Goal: Register for event/course

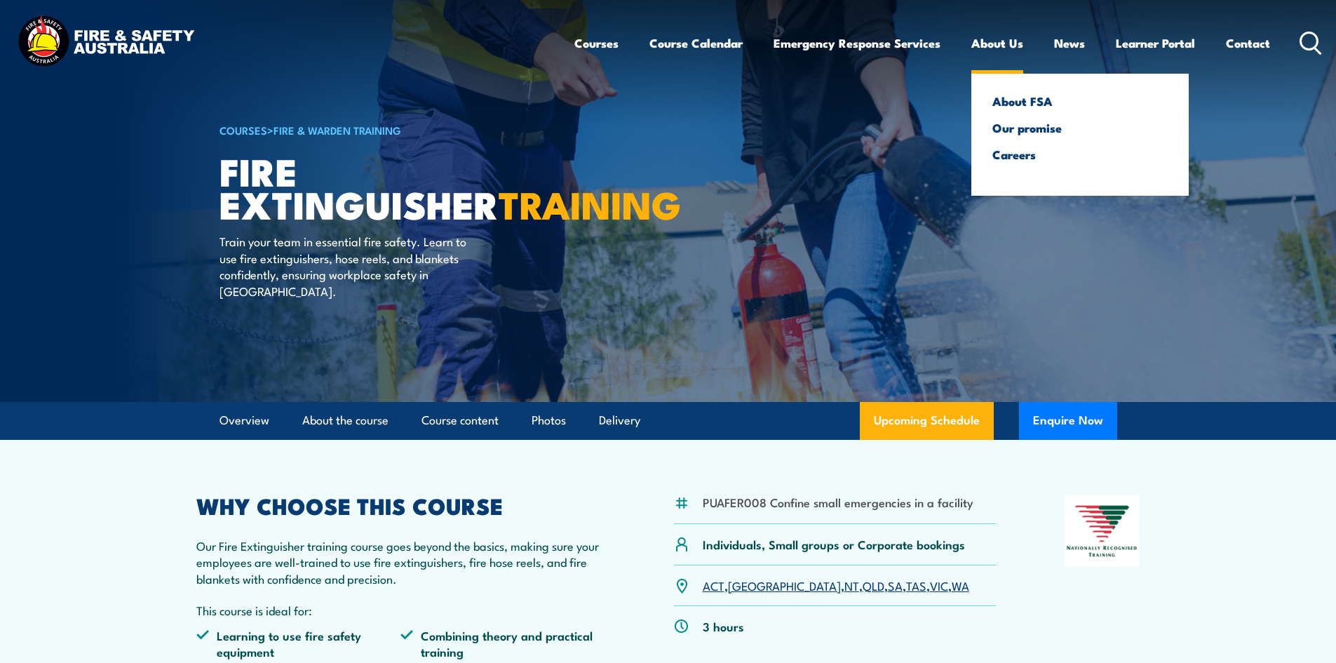
click at [992, 50] on link "About Us" at bounding box center [997, 43] width 52 height 37
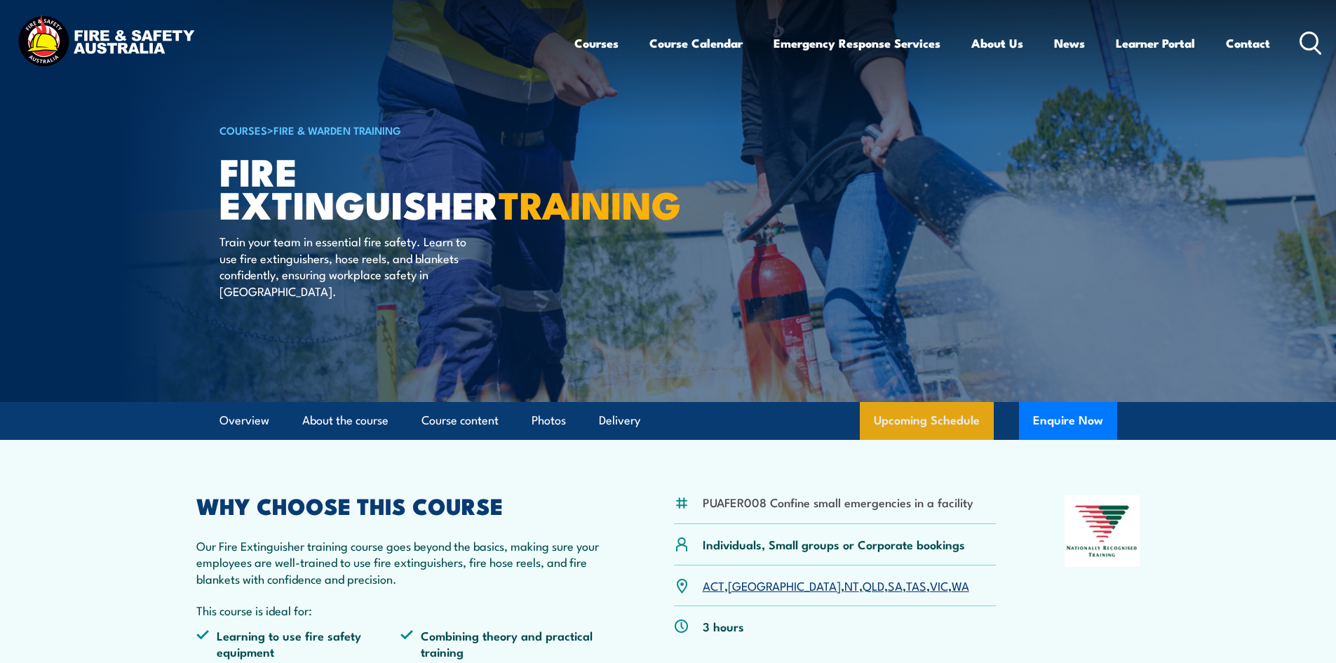
click at [937, 413] on link "Upcoming Schedule" at bounding box center [927, 421] width 134 height 38
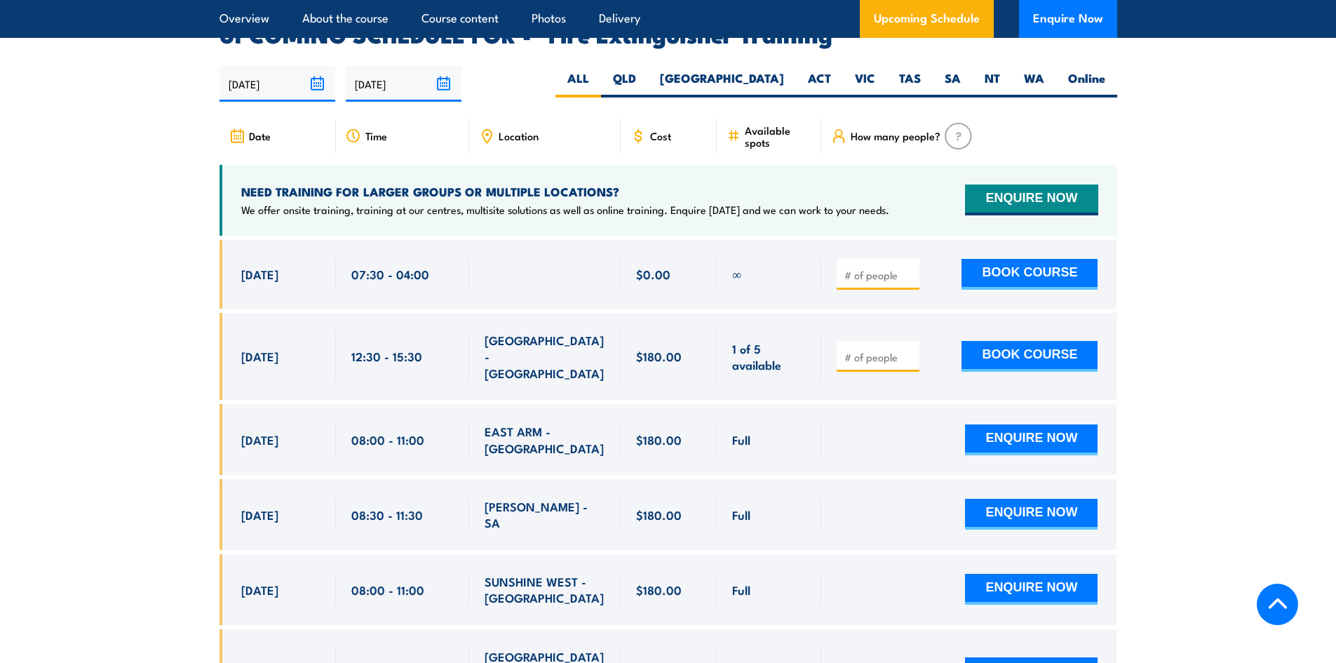
scroll to position [2353, 0]
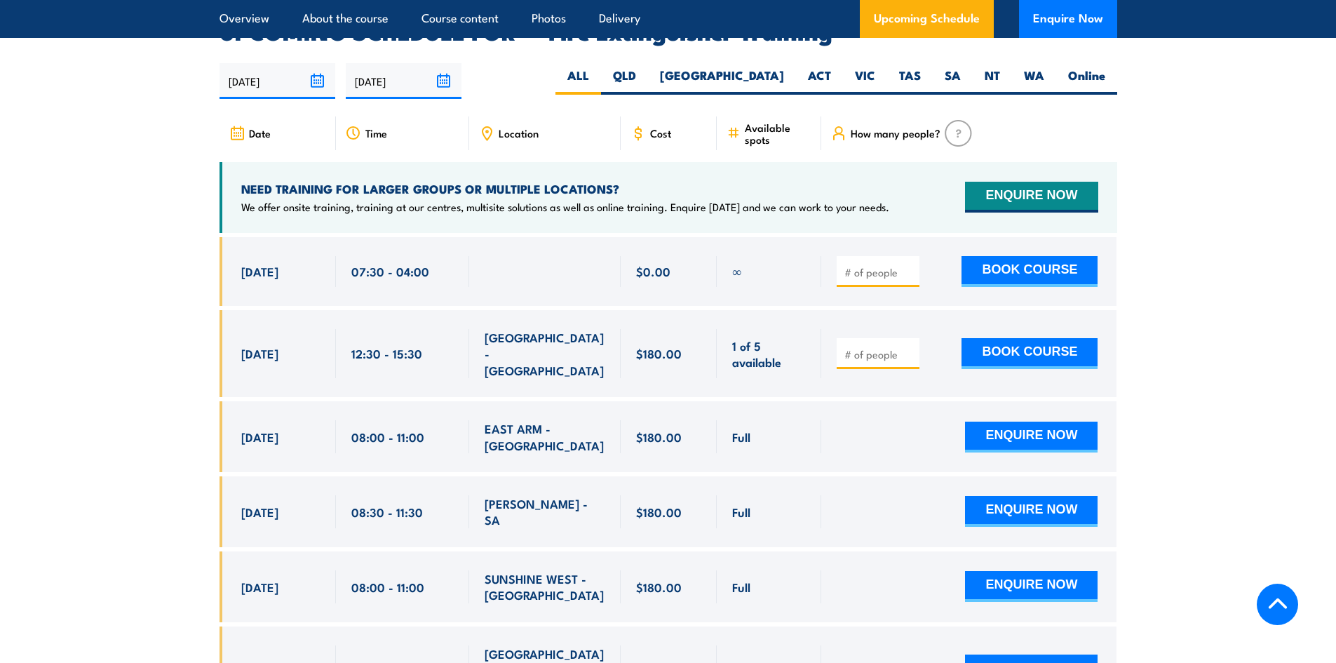
click at [511, 127] on span "Location" at bounding box center [519, 133] width 40 height 12
click at [511, 119] on div "Location" at bounding box center [544, 133] width 151 height 34
click at [1018, 67] on label "WA" at bounding box center [1034, 80] width 44 height 27
click at [1044, 67] on input "WA" at bounding box center [1048, 71] width 9 height 9
radio input "true"
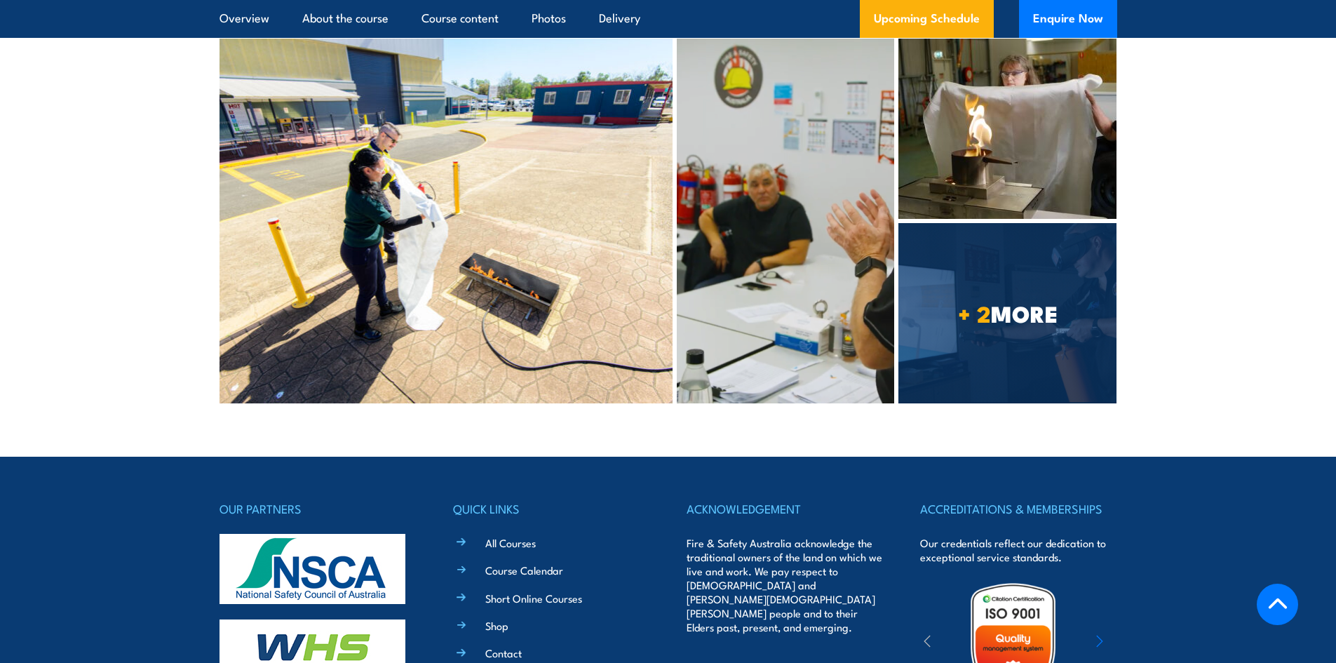
scroll to position [4024, 0]
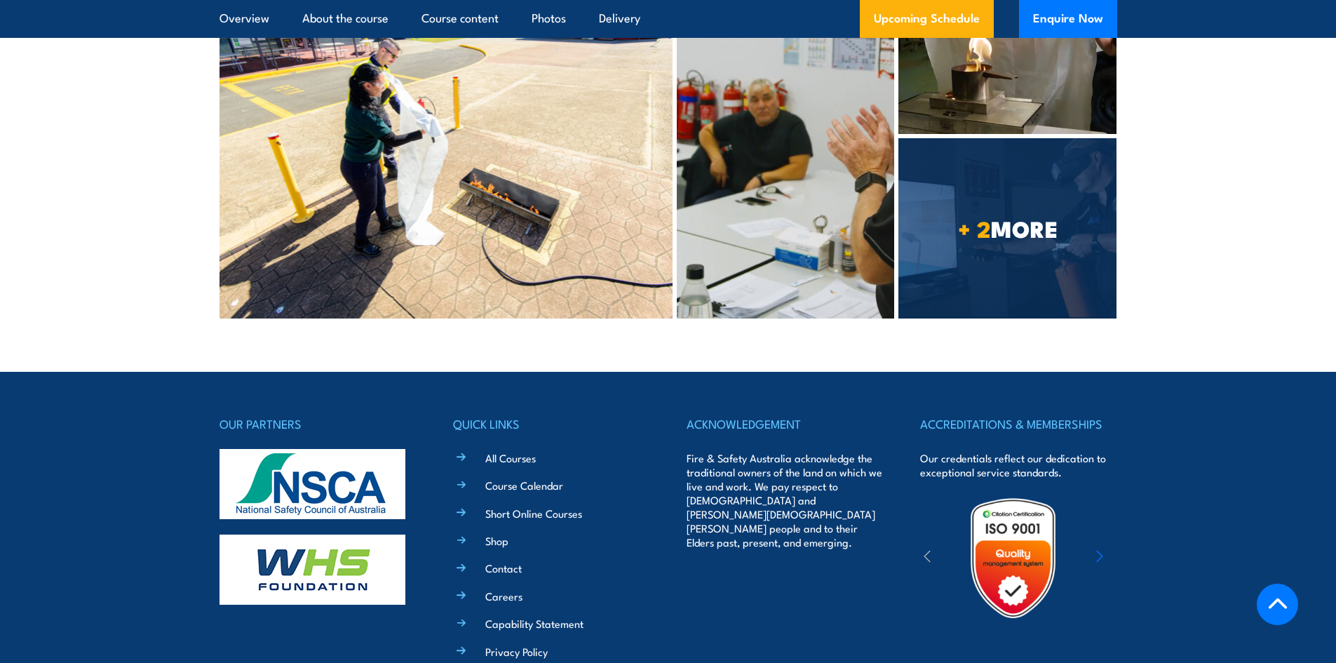
click at [1095, 496] on div at bounding box center [1013, 557] width 187 height 123
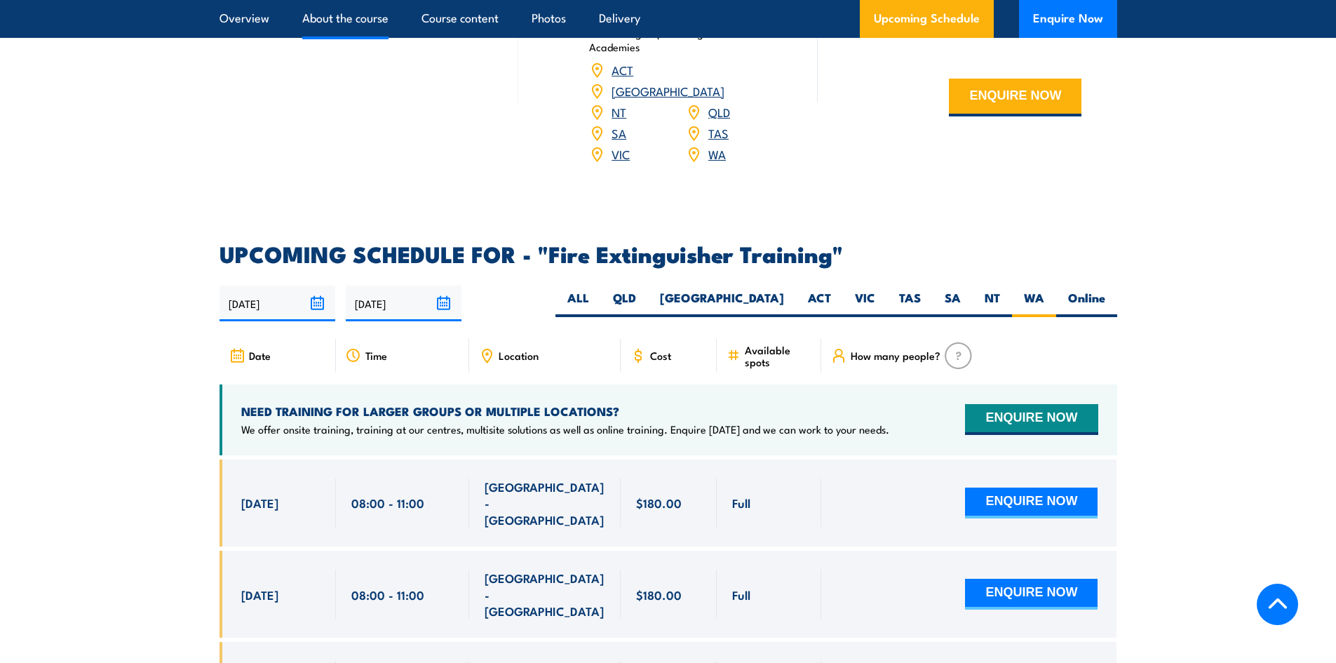
click at [358, 26] on link "About the course" at bounding box center [345, 18] width 86 height 37
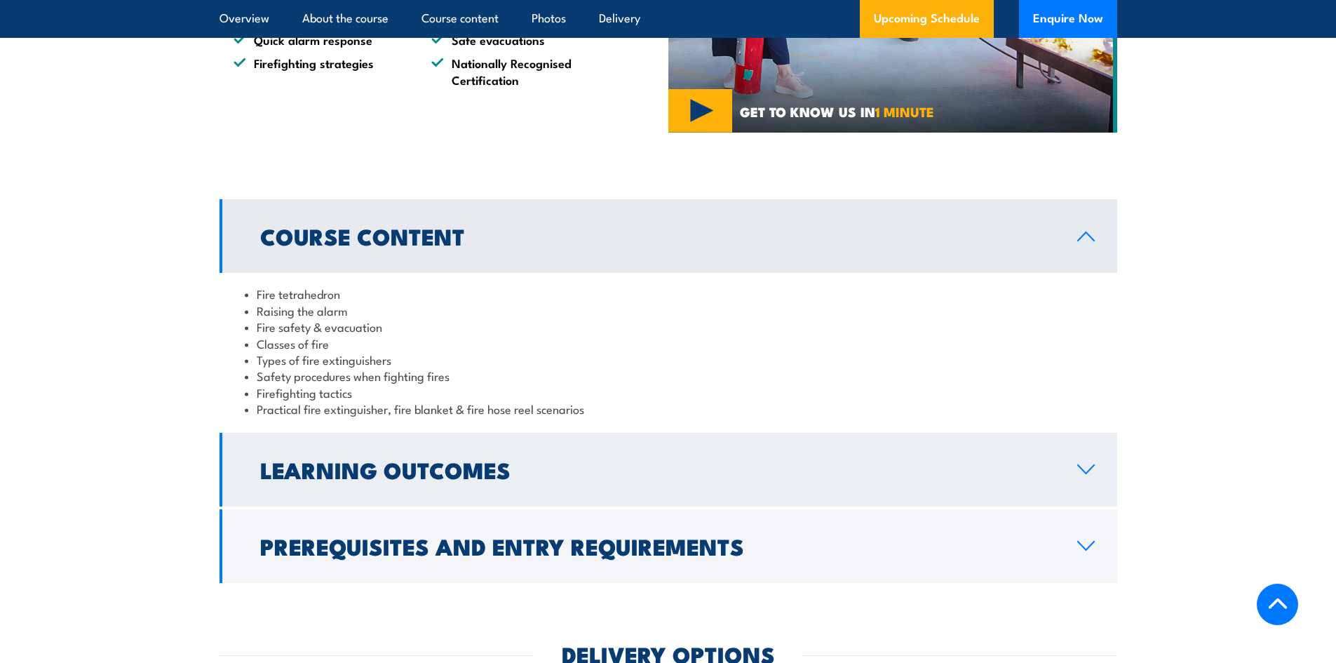
scroll to position [1194, 0]
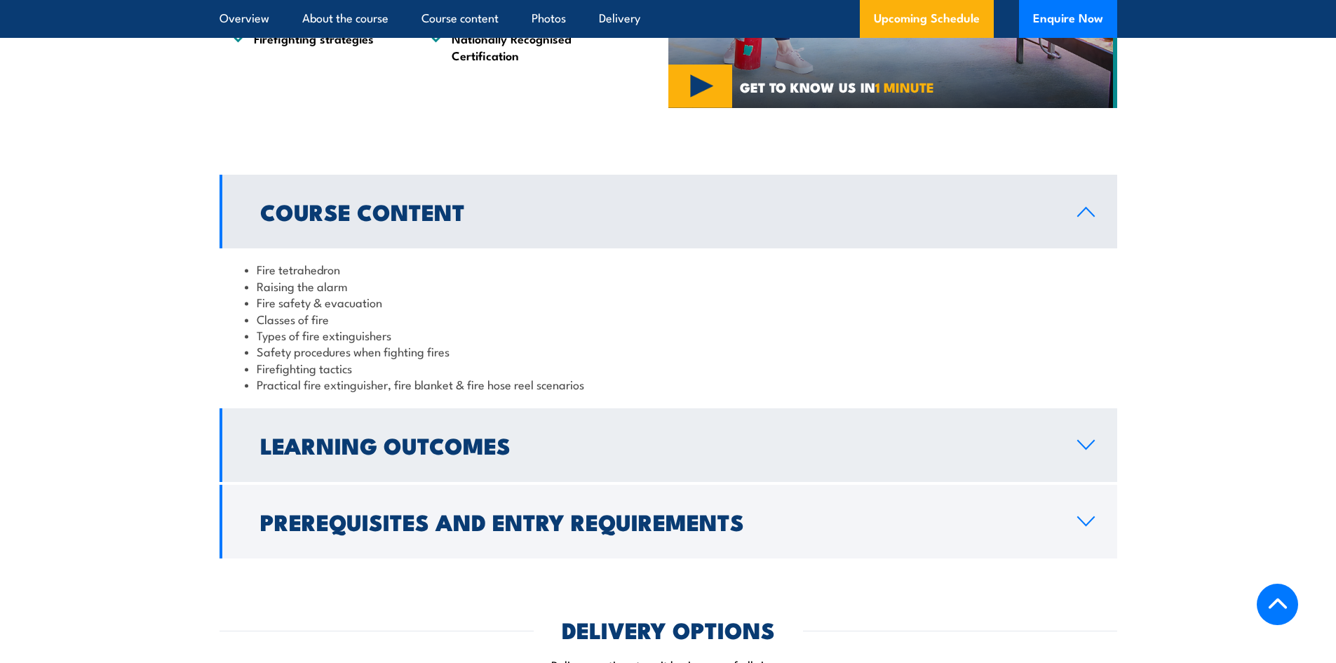
click at [388, 454] on h2 "Learning Outcomes" at bounding box center [657, 445] width 794 height 20
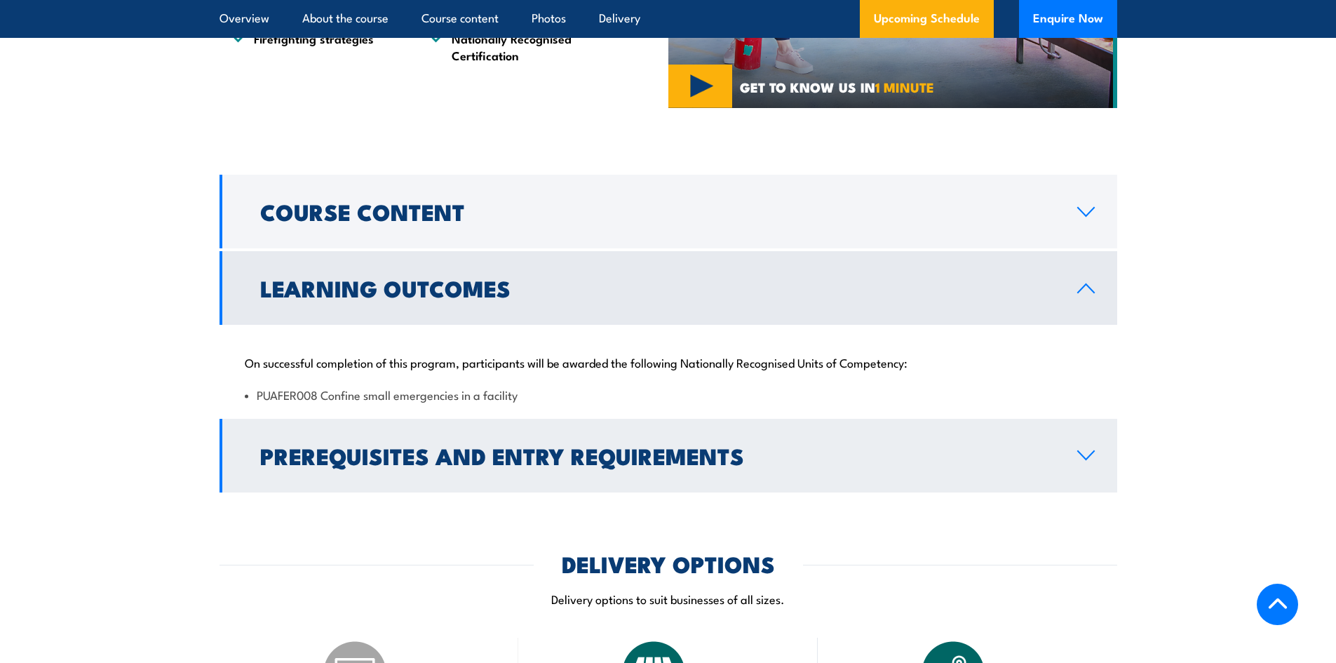
click at [416, 456] on h2 "Prerequisites and Entry Requirements" at bounding box center [657, 455] width 794 height 20
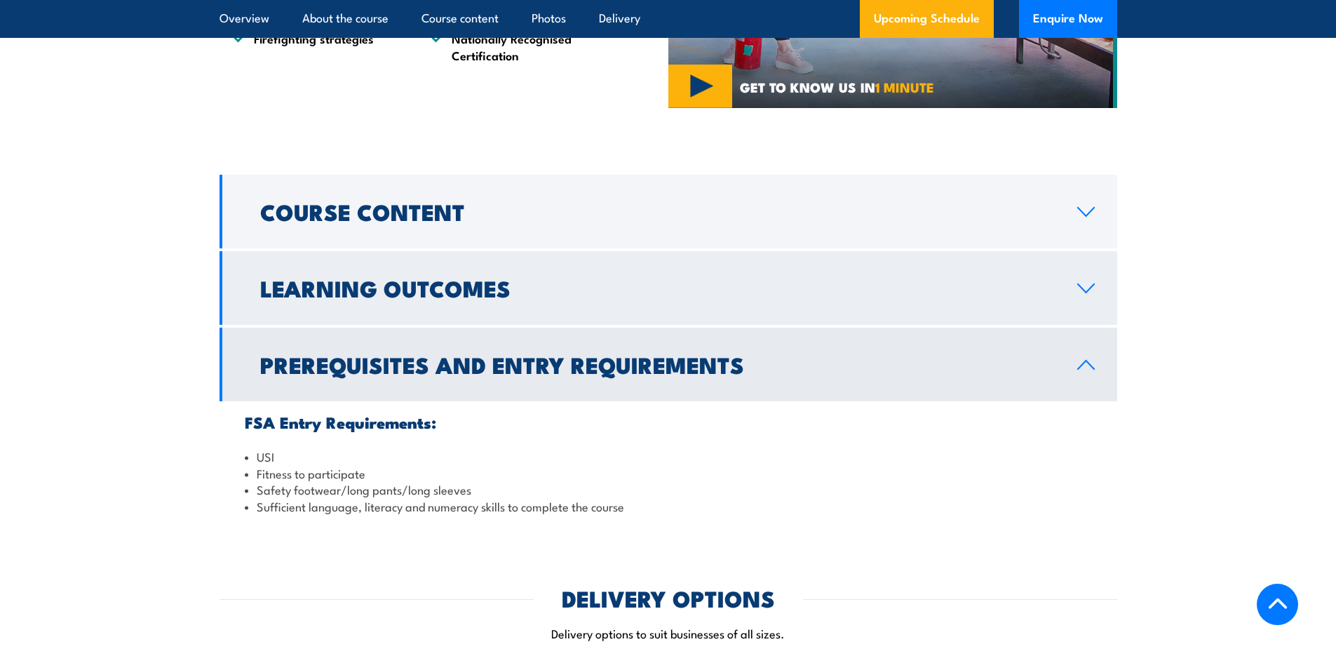
click at [369, 295] on h2 "Learning Outcomes" at bounding box center [657, 288] width 794 height 20
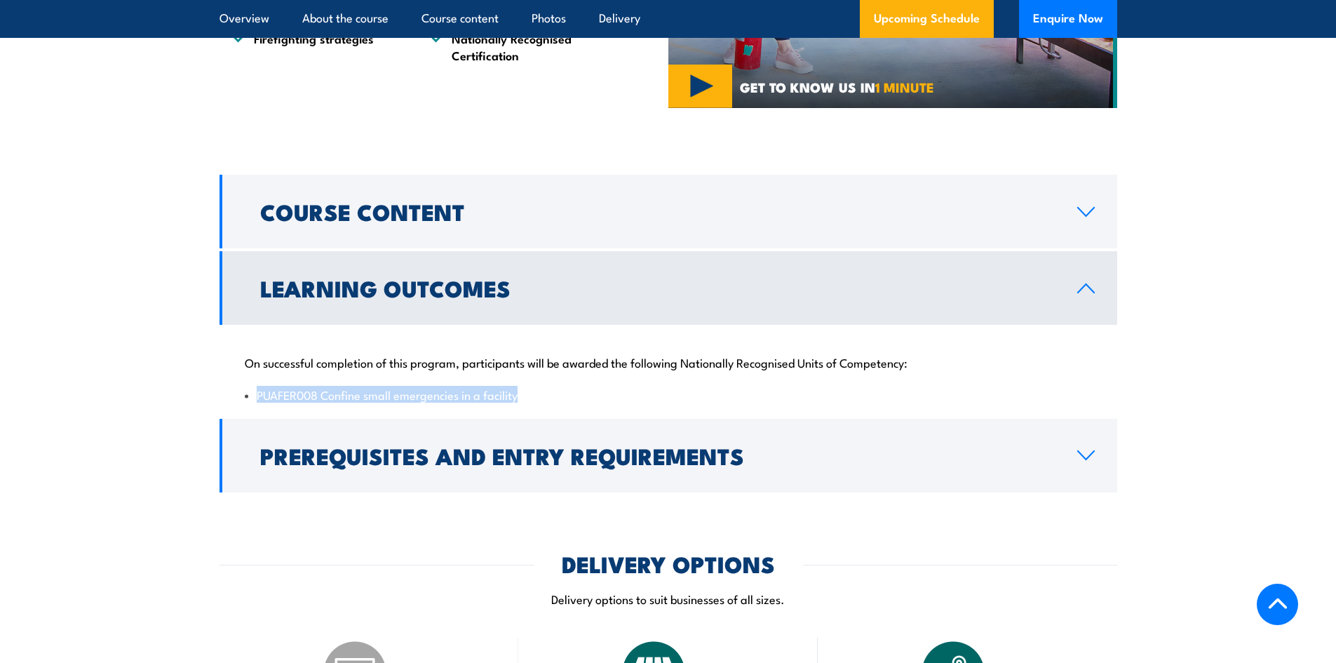
drag, startPoint x: 255, startPoint y: 395, endPoint x: 529, endPoint y: 401, distance: 274.2
click at [529, 401] on li "PUAFER008 Confine small emergencies in a facility" at bounding box center [668, 394] width 847 height 16
copy li "PUAFER008 Confine small emergencies in a facility"
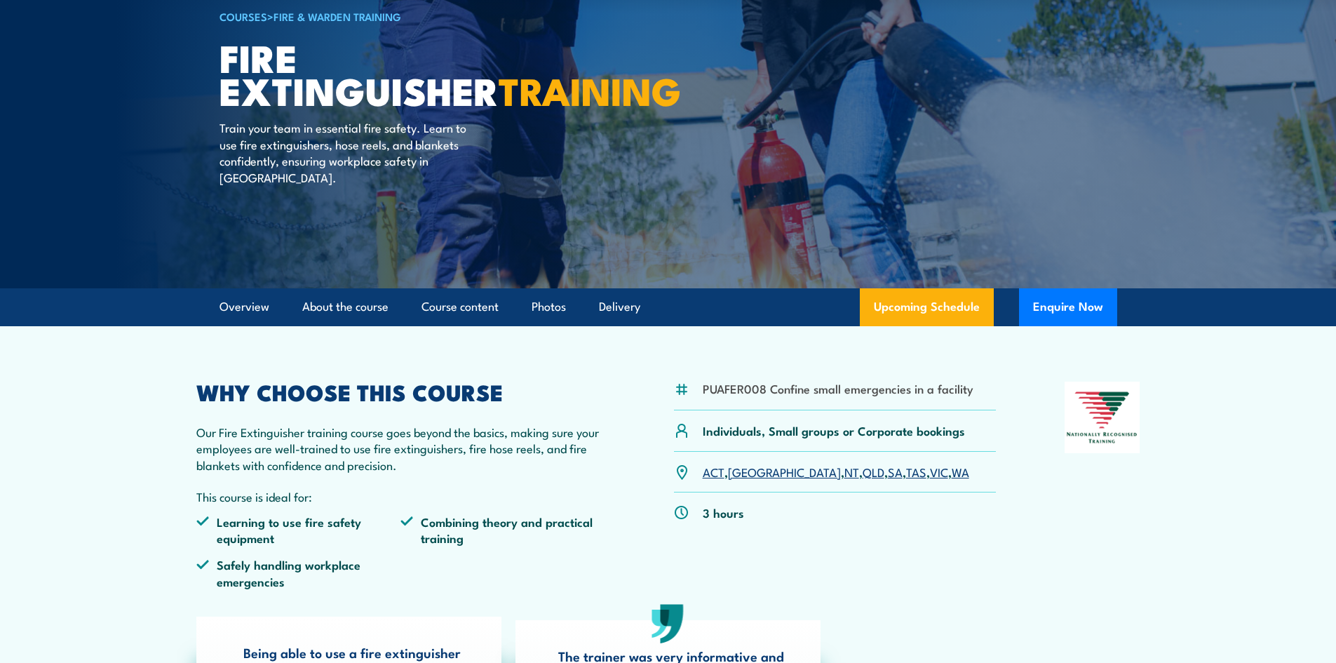
scroll to position [142, 0]
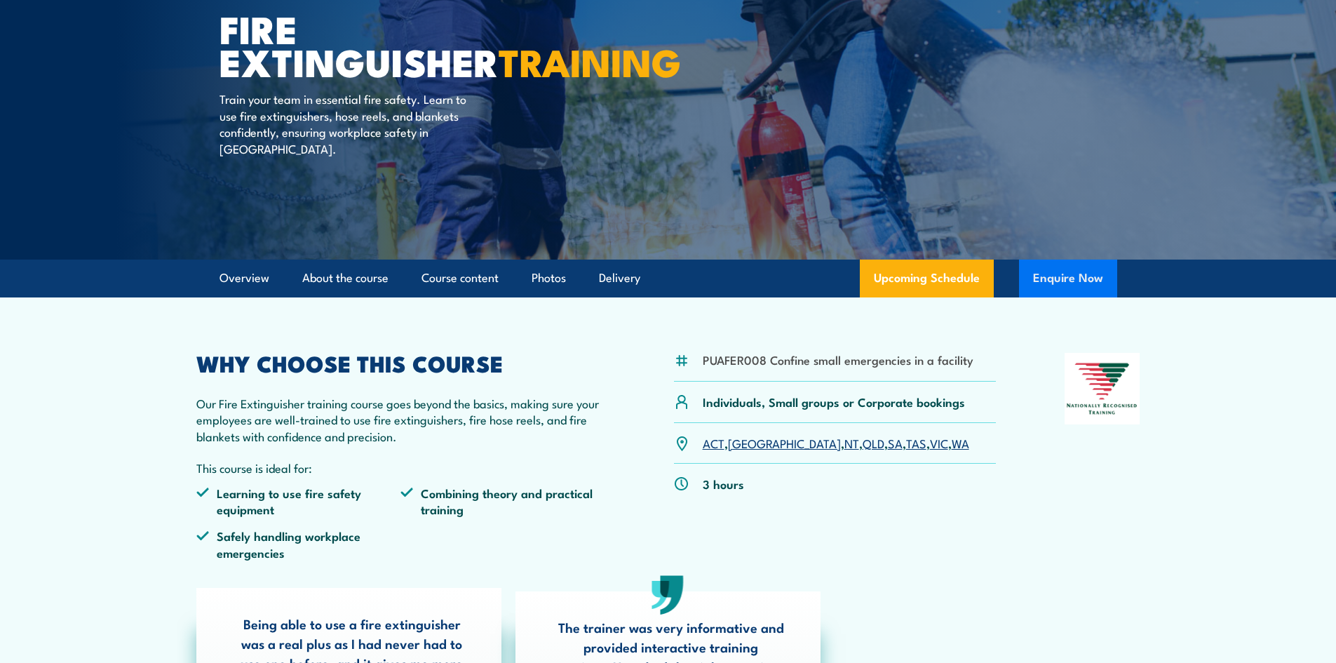
click at [1073, 278] on button "Enquire Now" at bounding box center [1068, 278] width 98 height 38
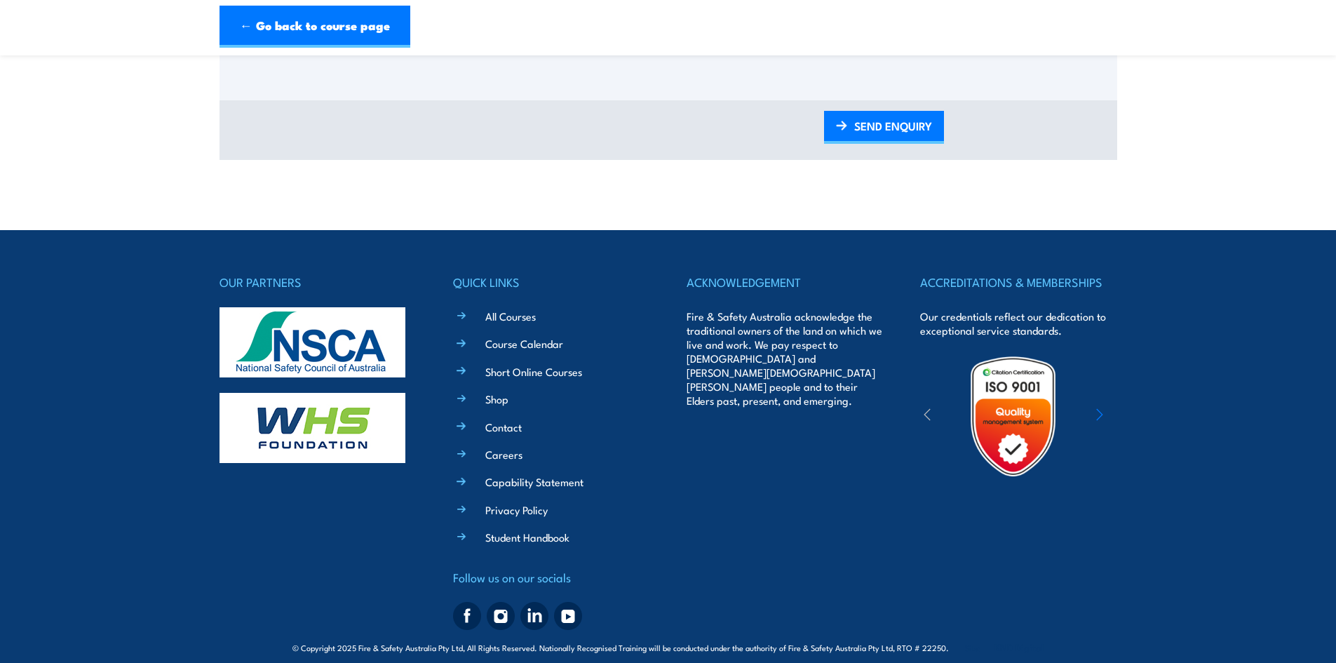
scroll to position [836, 0]
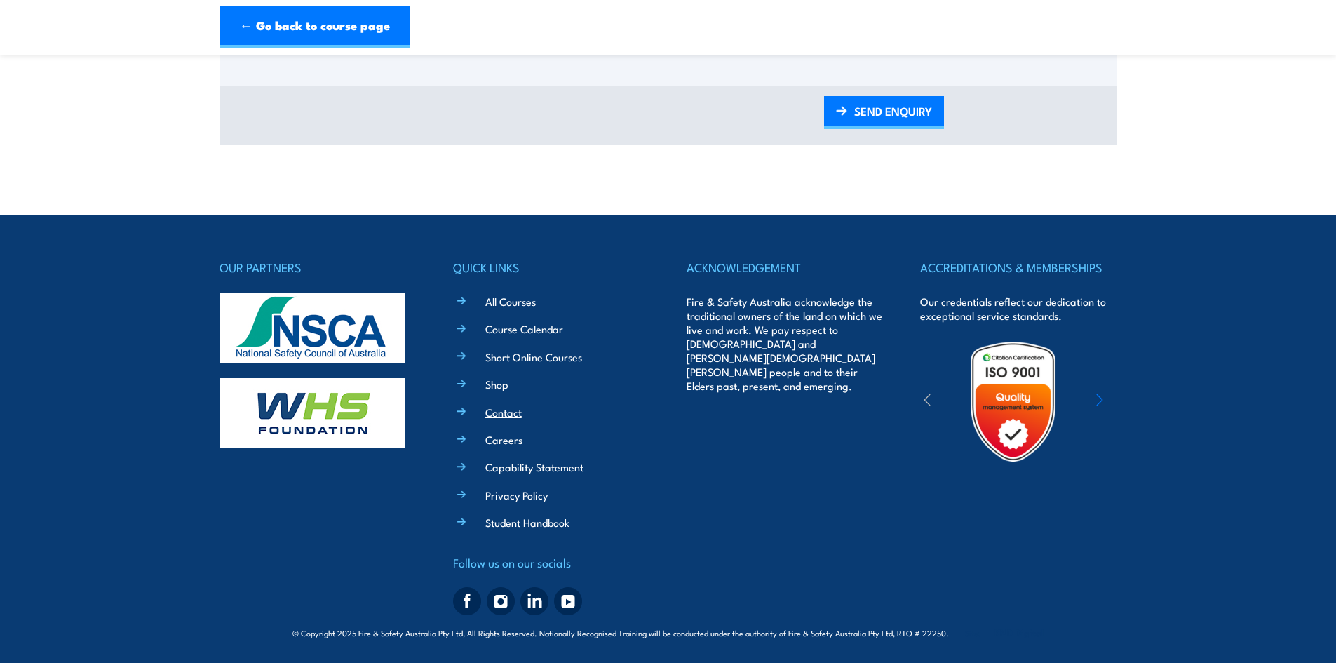
click at [494, 412] on link "Contact" at bounding box center [503, 412] width 36 height 15
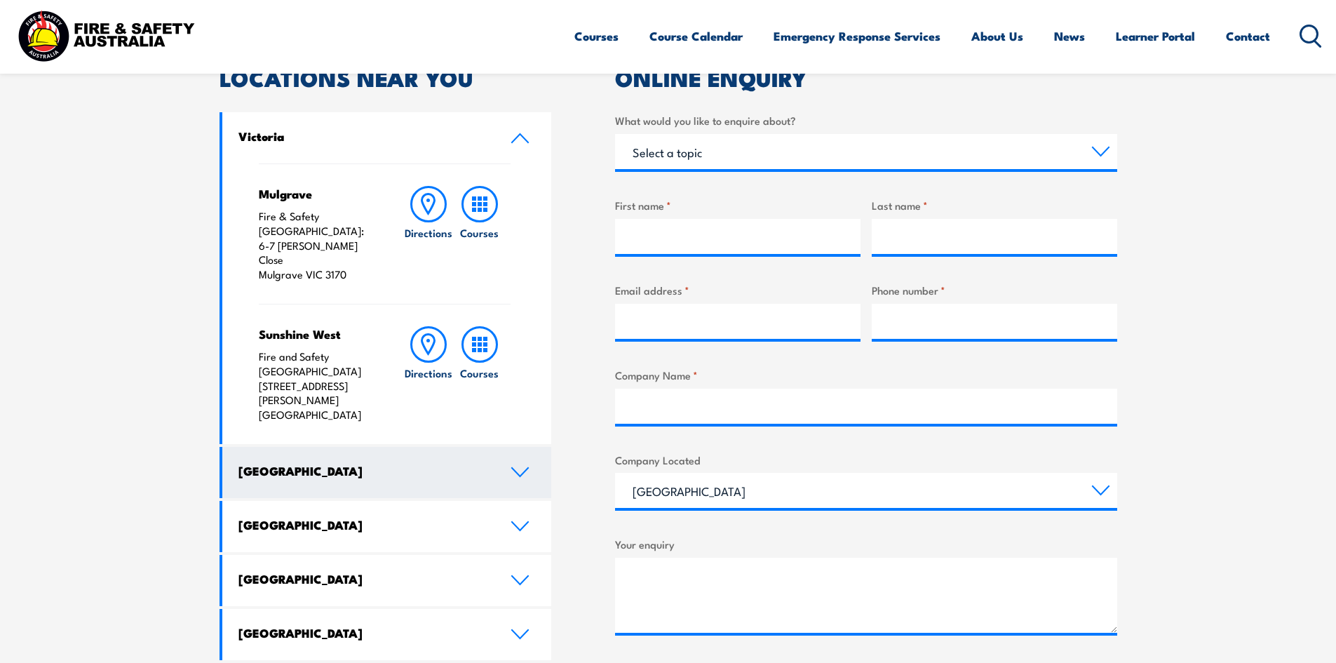
scroll to position [561, 0]
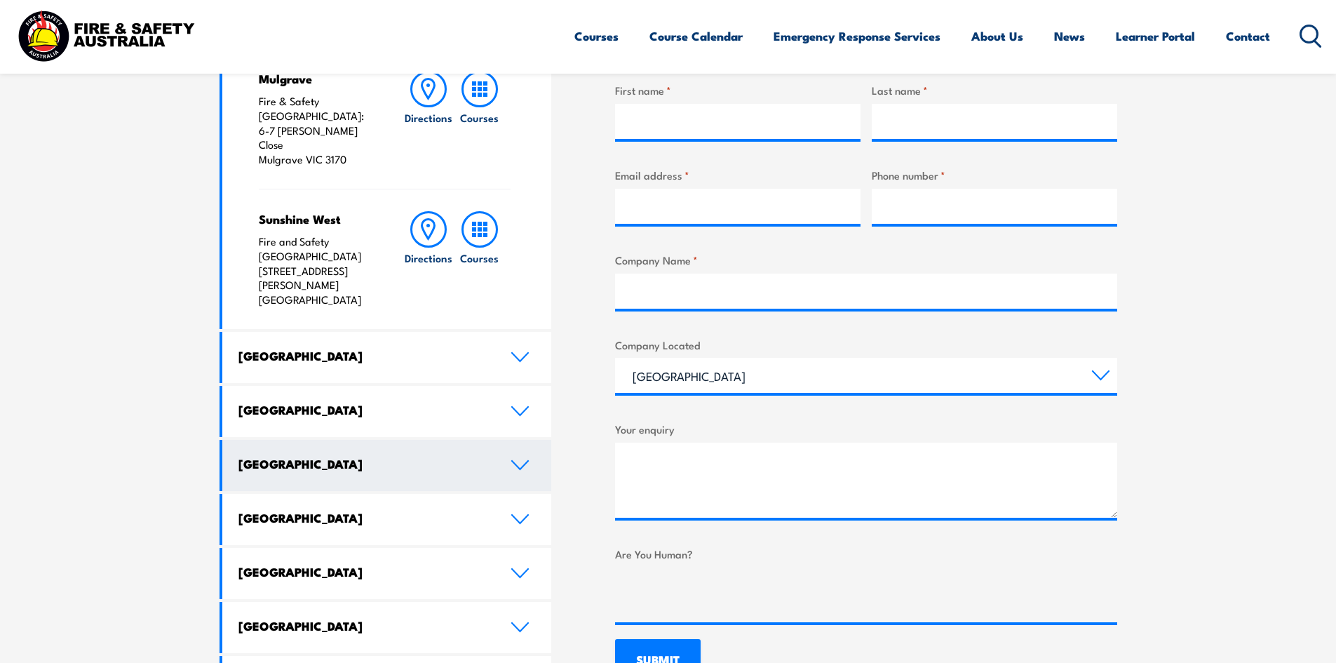
click at [450, 440] on link "Western Australia" at bounding box center [387, 465] width 330 height 51
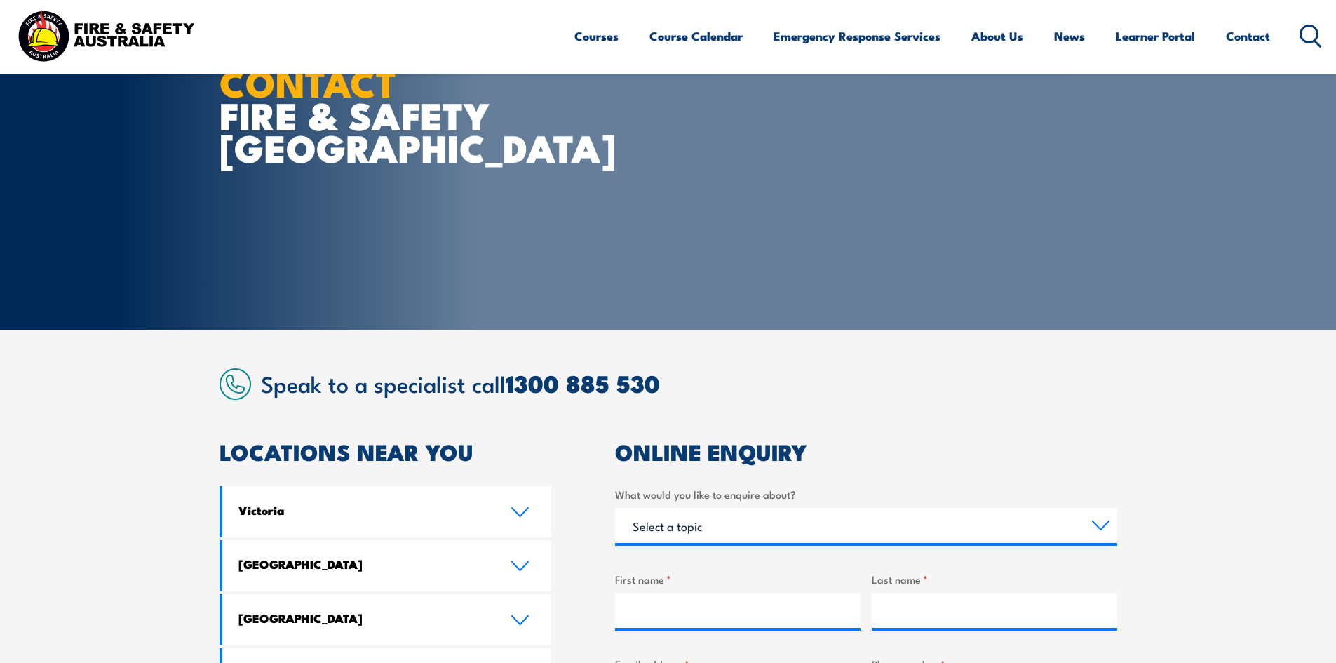
scroll to position [0, 0]
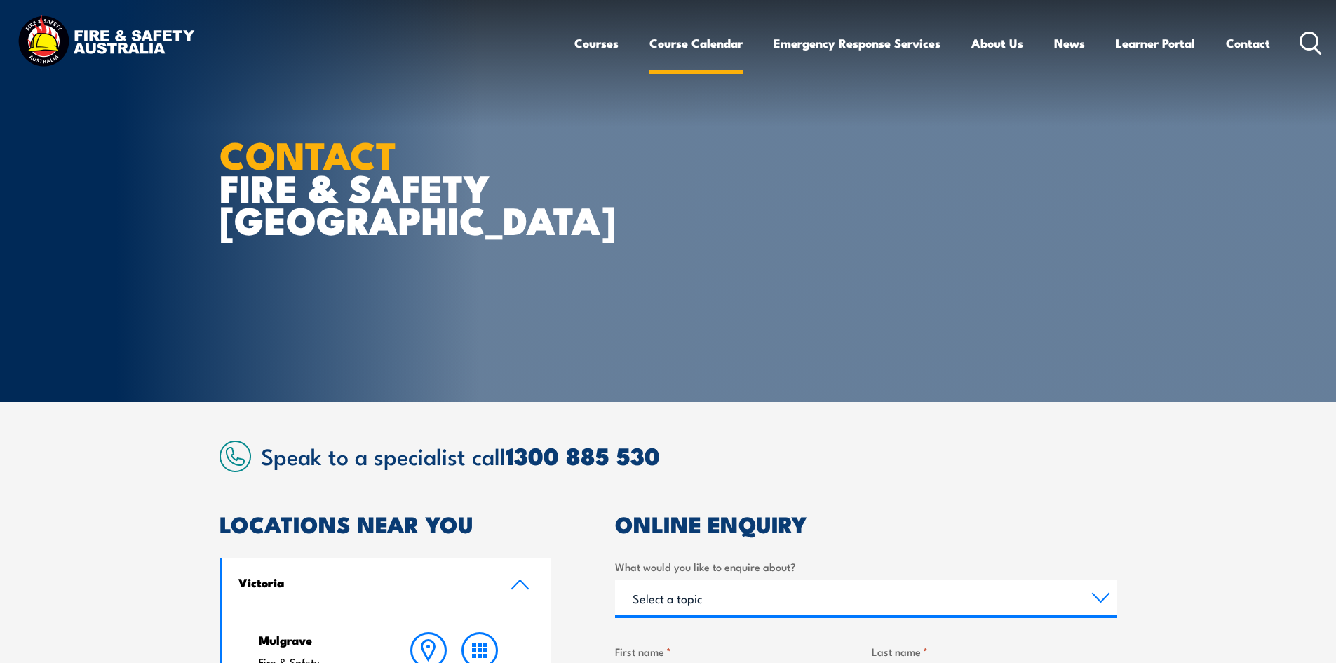
click at [705, 53] on link "Course Calendar" at bounding box center [695, 43] width 93 height 37
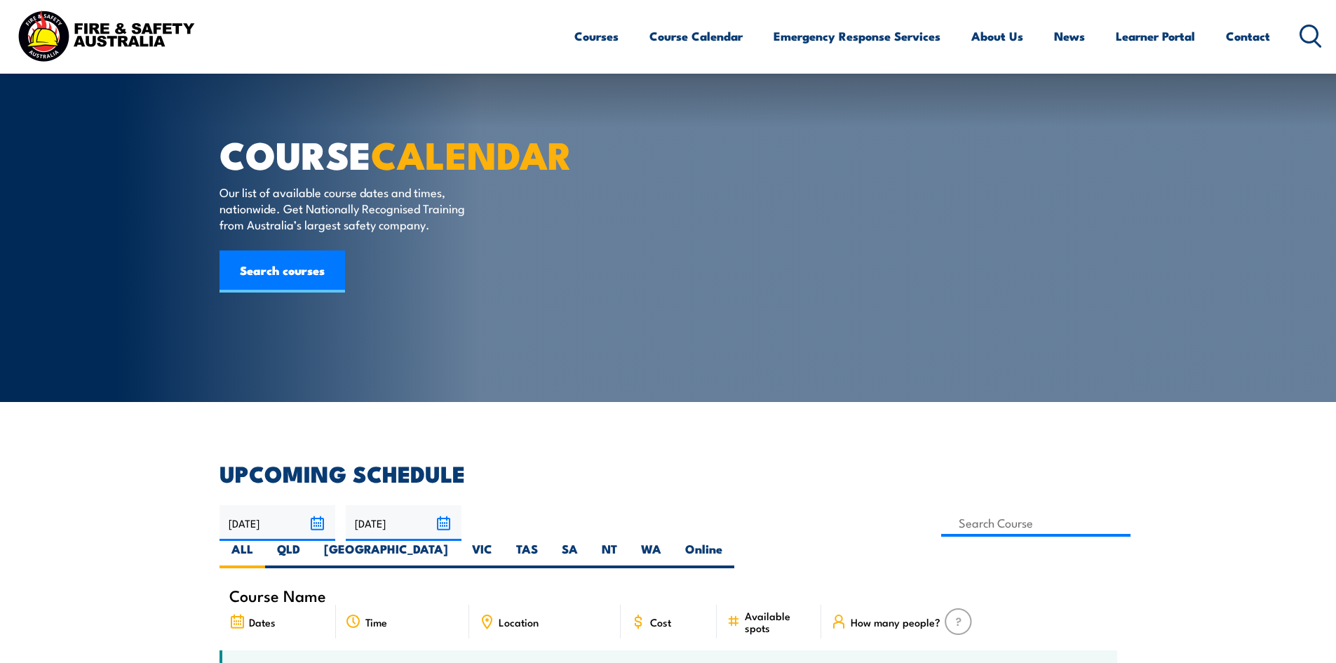
scroll to position [210, 0]
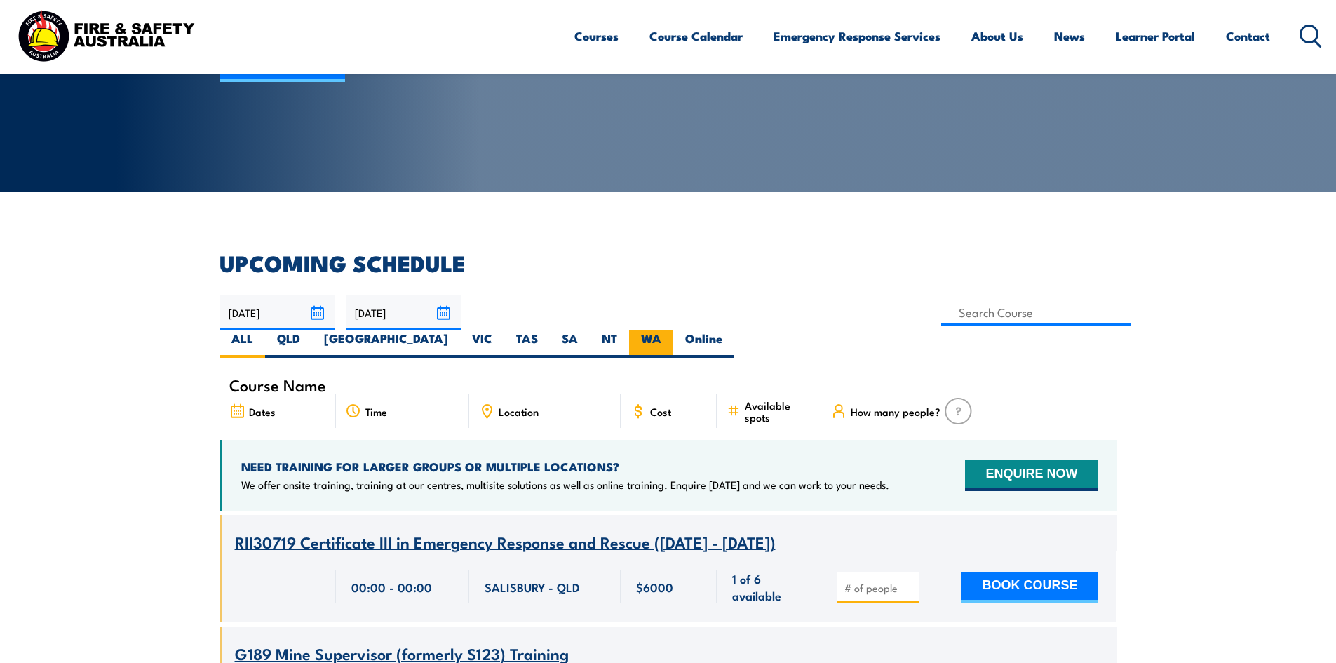
click at [673, 330] on label "WA" at bounding box center [651, 343] width 44 height 27
click at [670, 330] on input "WA" at bounding box center [665, 334] width 9 height 9
radio input "true"
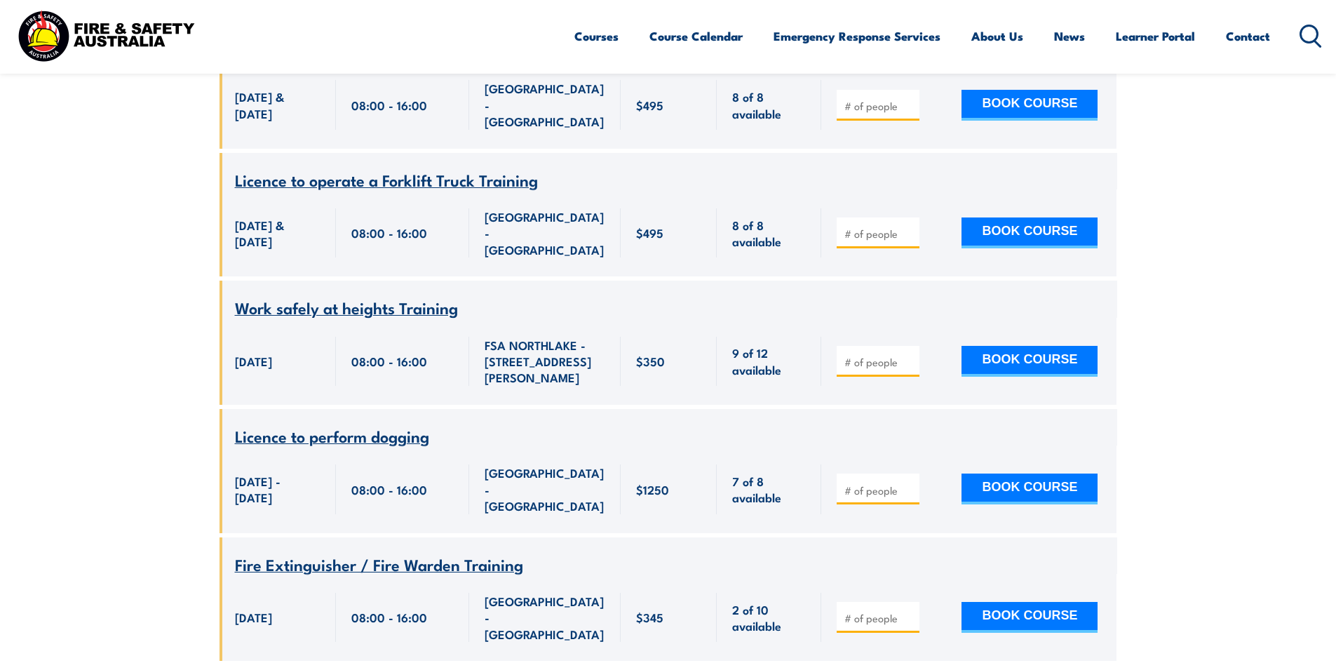
scroll to position [2005, 0]
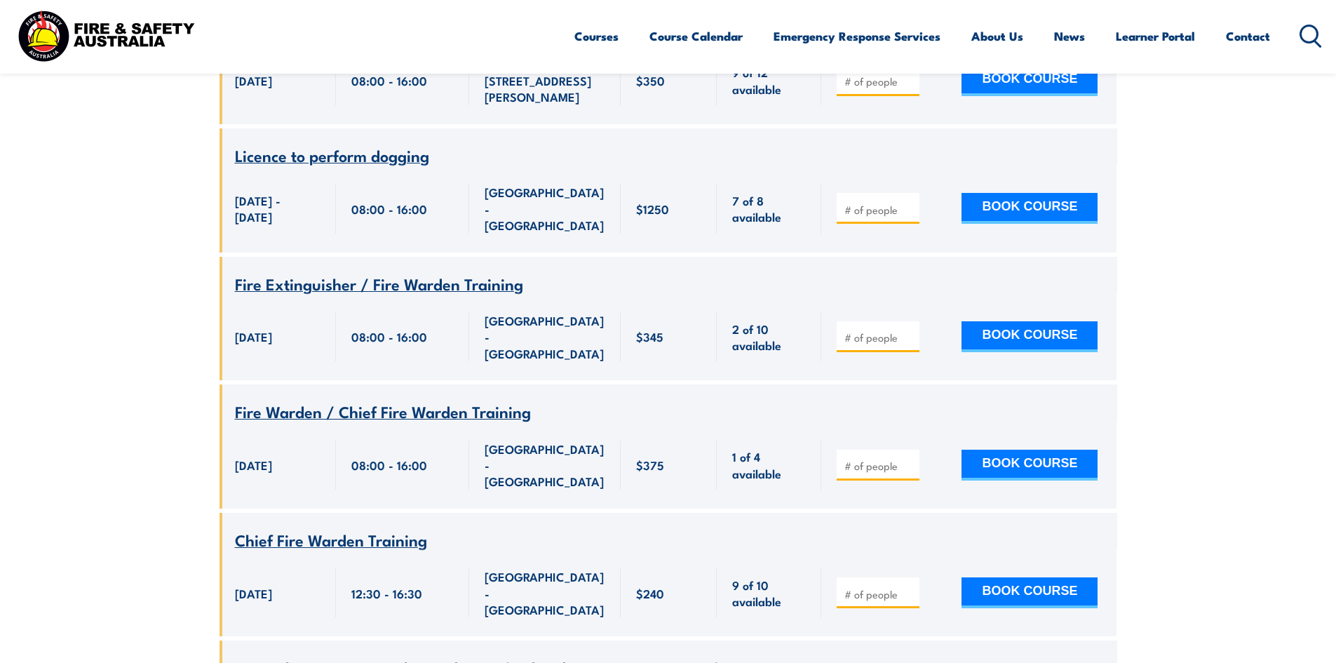
click at [450, 271] on span "Fire Extinguisher / Fire Warden Training" at bounding box center [379, 283] width 288 height 24
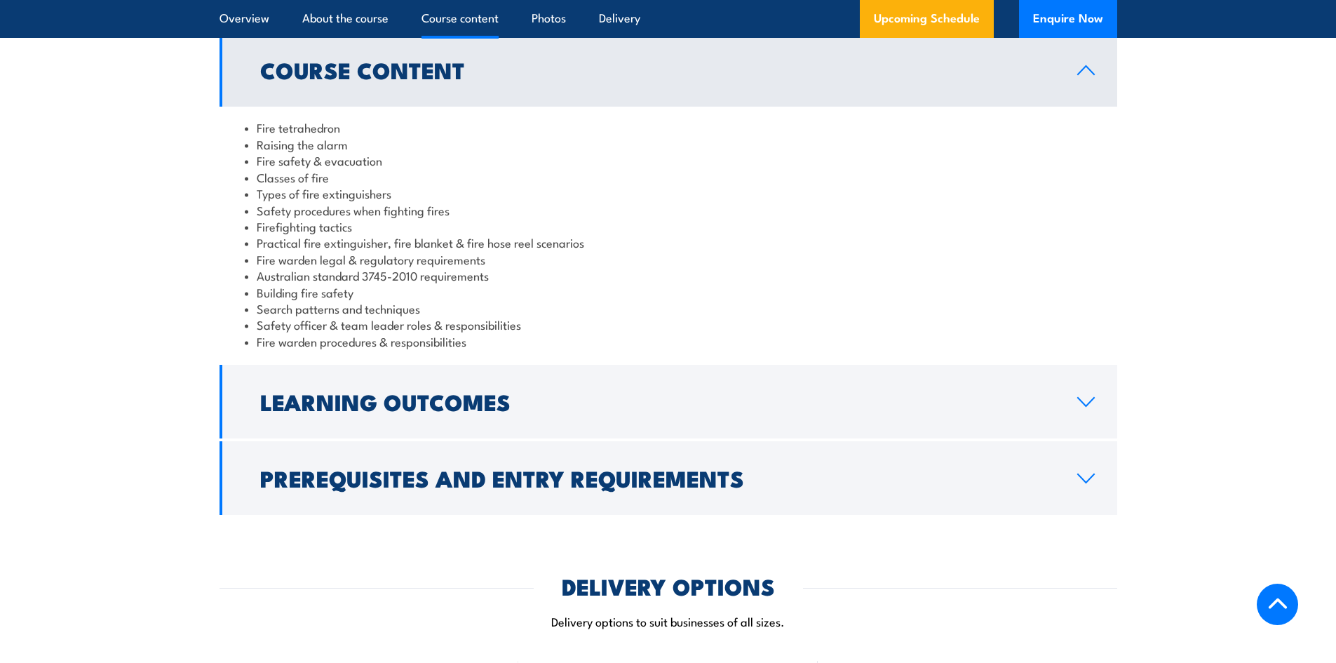
scroll to position [1122, 0]
